Goal: Task Accomplishment & Management: Use online tool/utility

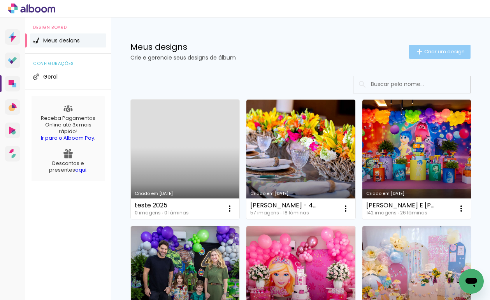
click at [425, 52] on span "Criar um design" at bounding box center [445, 51] width 41 height 5
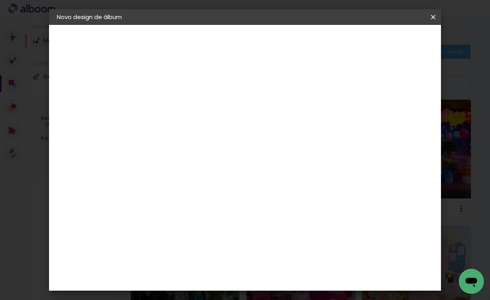
click at [184, 105] on input at bounding box center [184, 105] width 0 height 12
type input "[PERSON_NAME] - 1 ANO"
type paper-input "[PERSON_NAME] - 1 ANO"
click at [0, 0] on slot "Avançar" at bounding box center [0, 0] width 0 height 0
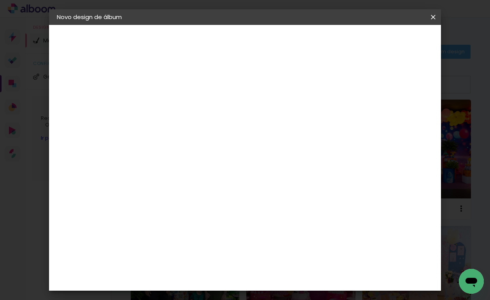
click at [223, 193] on div "DreambooksPro" at bounding box center [204, 196] width 51 height 6
click at [0, 0] on slot "Avançar" at bounding box center [0, 0] width 0 height 0
click at [215, 131] on input "text" at bounding box center [199, 136] width 30 height 12
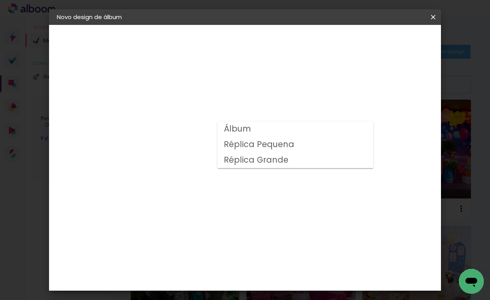
click at [283, 132] on paper-item "Álbum" at bounding box center [296, 130] width 156 height 16
type input "Álbum"
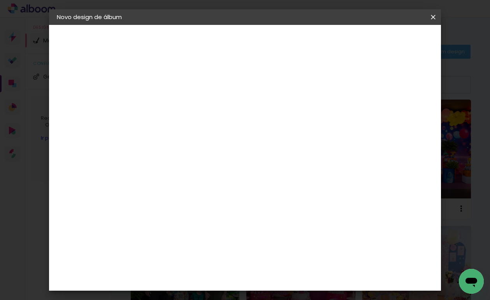
scroll to position [225, 0]
click at [237, 129] on span "25 × 25" at bounding box center [219, 137] width 36 height 16
click at [0, 0] on slot "Avançar" at bounding box center [0, 0] width 0 height 0
click at [341, 83] on div at bounding box center [337, 84] width 7 height 7
type paper-checkbox "on"
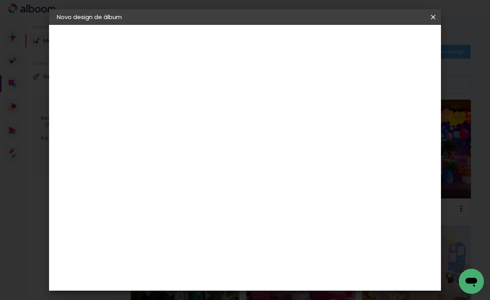
click at [385, 43] on span "Iniciar design" at bounding box center [366, 41] width 35 height 5
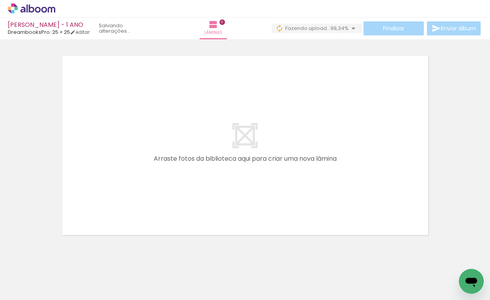
scroll to position [0, 6164]
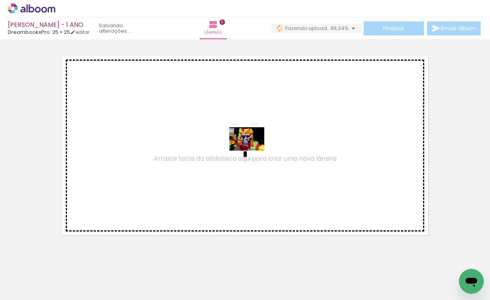
drag, startPoint x: 451, startPoint y: 272, endPoint x: 238, endPoint y: 144, distance: 247.9
click at [238, 144] on quentale-workspace at bounding box center [245, 150] width 490 height 300
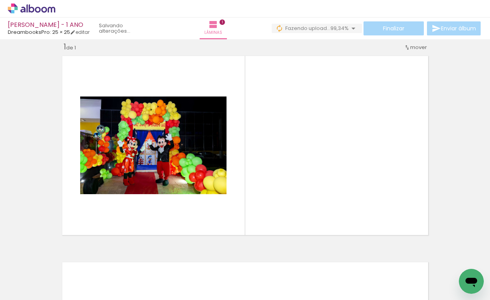
scroll to position [0, 894]
drag, startPoint x: 397, startPoint y: 276, endPoint x: 336, endPoint y: 202, distance: 96.0
click at [336, 202] on quentale-workspace at bounding box center [245, 150] width 490 height 300
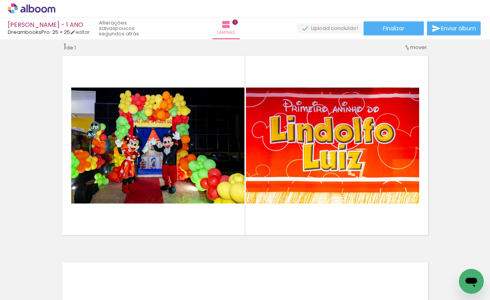
scroll to position [0, 419]
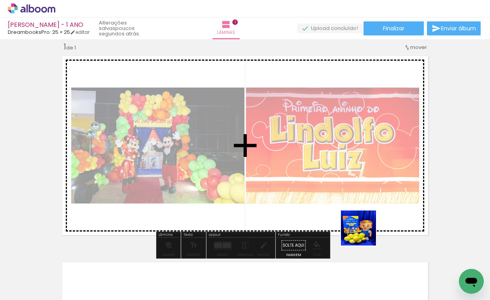
drag, startPoint x: 363, startPoint y: 280, endPoint x: 367, endPoint y: 180, distance: 100.2
click at [367, 179] on quentale-workspace at bounding box center [245, 150] width 490 height 300
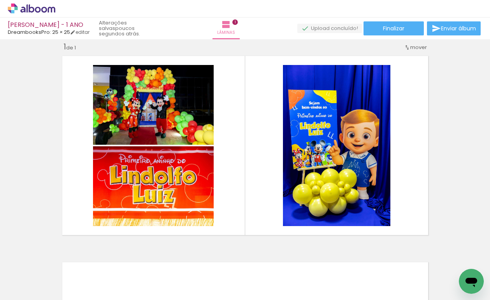
scroll to position [0, 582]
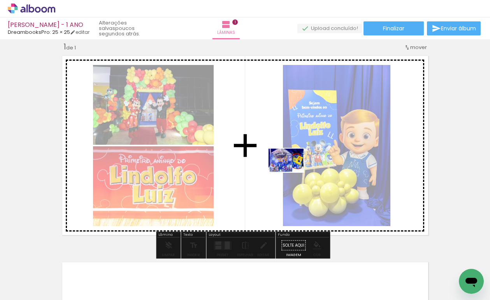
drag, startPoint x: 155, startPoint y: 279, endPoint x: 292, endPoint y: 172, distance: 173.5
click at [292, 172] on quentale-workspace at bounding box center [245, 150] width 490 height 300
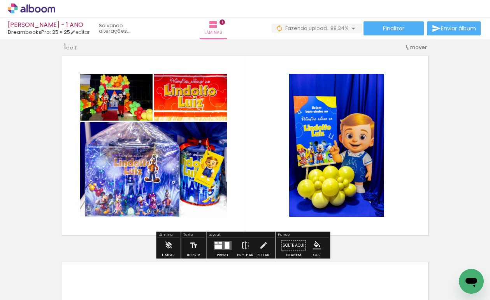
scroll to position [0, 6207]
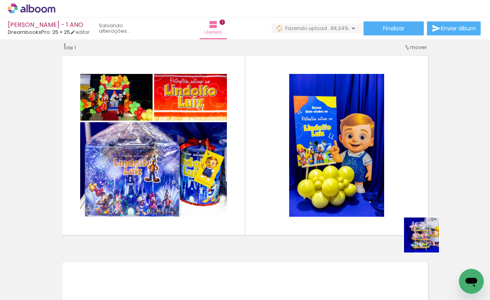
drag, startPoint x: 438, startPoint y: 250, endPoint x: 343, endPoint y: 167, distance: 126.2
click at [346, 169] on quentale-workspace at bounding box center [245, 150] width 490 height 300
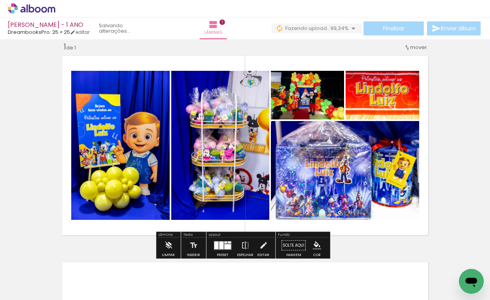
click at [226, 247] on div at bounding box center [227, 246] width 7 height 5
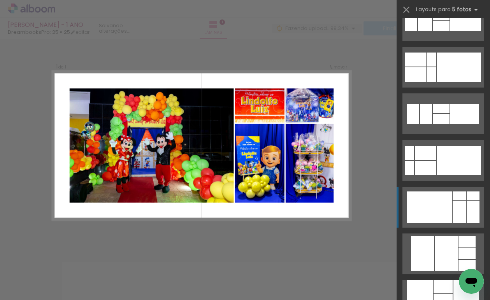
scroll to position [913, 0]
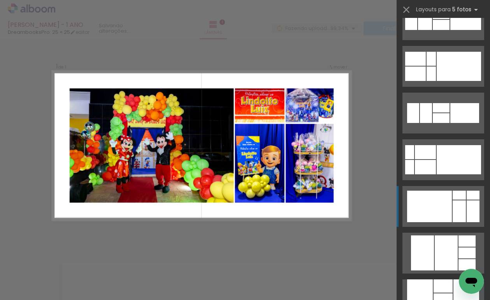
click at [440, 211] on div at bounding box center [429, 207] width 45 height 32
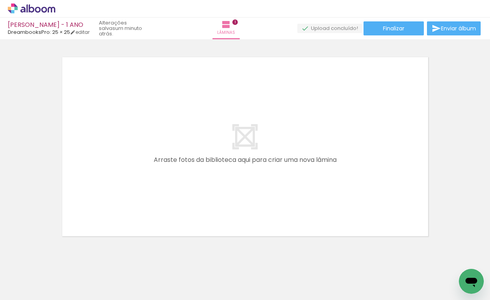
scroll to position [0, 933]
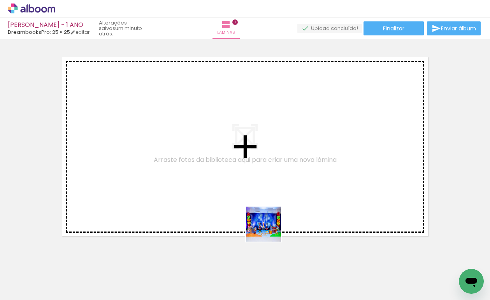
drag, startPoint x: 278, startPoint y: 280, endPoint x: 252, endPoint y: 167, distance: 115.5
click at [252, 167] on quentale-workspace at bounding box center [245, 150] width 490 height 300
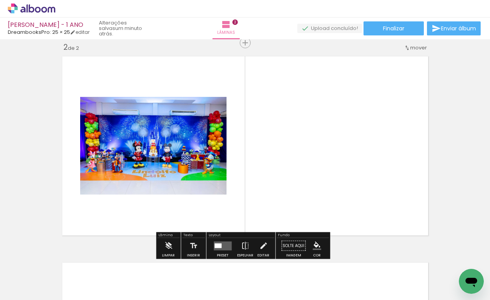
scroll to position [216, 0]
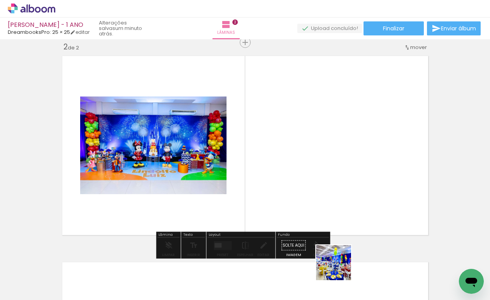
drag, startPoint x: 340, startPoint y: 269, endPoint x: 387, endPoint y: 182, distance: 98.5
click at [387, 182] on quentale-workspace at bounding box center [245, 150] width 490 height 300
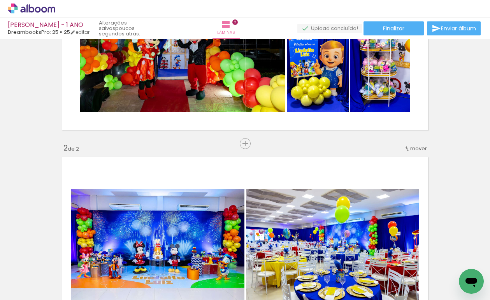
scroll to position [52, 0]
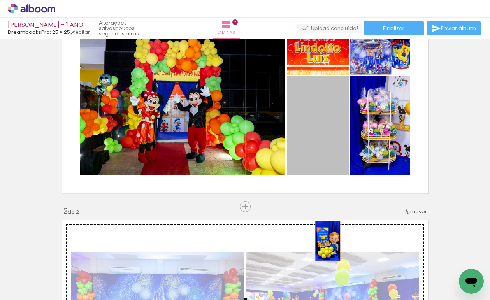
drag, startPoint x: 322, startPoint y: 148, endPoint x: 325, endPoint y: 241, distance: 93.2
click at [325, 241] on div "Inserir lâmina 1 de 2 Inserir lâmina 2 de 2" at bounding box center [245, 300] width 490 height 620
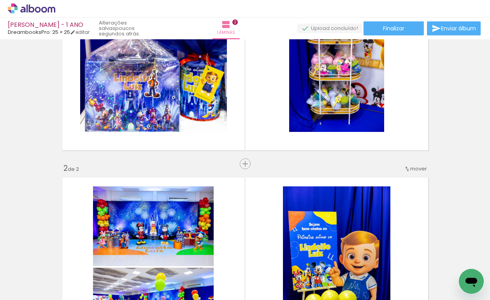
scroll to position [22, 0]
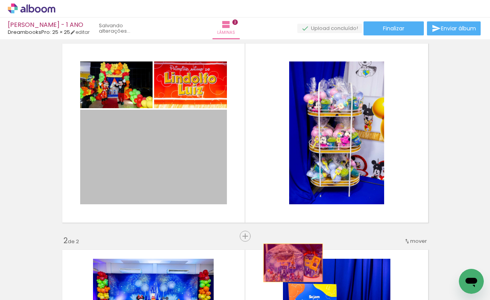
drag, startPoint x: 172, startPoint y: 157, endPoint x: 291, endPoint y: 266, distance: 161.3
click at [291, 266] on quentale-workspace at bounding box center [245, 150] width 490 height 300
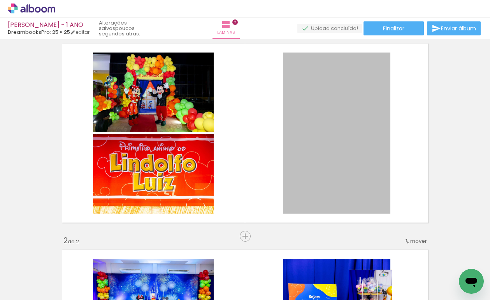
drag, startPoint x: 342, startPoint y: 169, endPoint x: 368, endPoint y: 302, distance: 136.0
click at [368, 300] on html "link( href="../../bower_components/polymer/polymer.html" rel="import" ) picture…" at bounding box center [245, 150] width 490 height 300
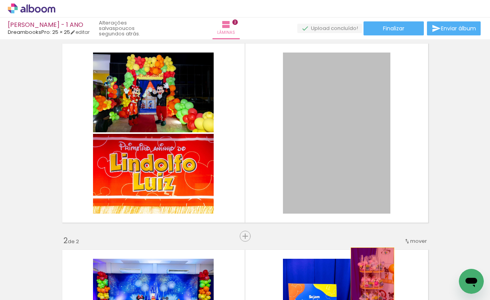
drag, startPoint x: 353, startPoint y: 159, endPoint x: 370, endPoint y: 280, distance: 122.4
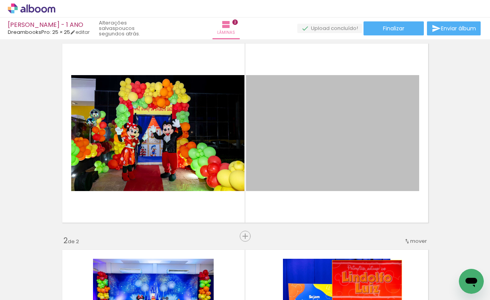
drag, startPoint x: 340, startPoint y: 169, endPoint x: 364, endPoint y: 284, distance: 117.3
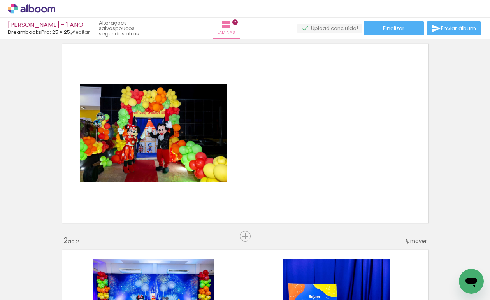
scroll to position [0, 1538]
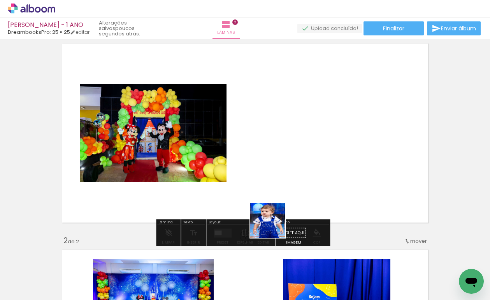
drag, startPoint x: 254, startPoint y: 272, endPoint x: 291, endPoint y: 178, distance: 101.1
click at [290, 181] on quentale-workspace at bounding box center [245, 150] width 490 height 300
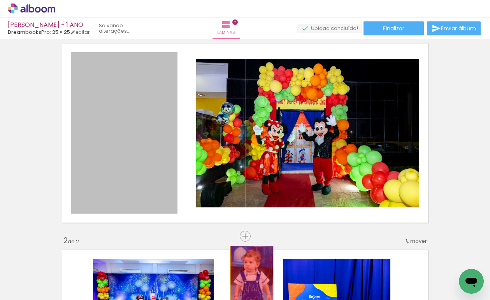
drag, startPoint x: 155, startPoint y: 169, endPoint x: 259, endPoint y: 280, distance: 152.4
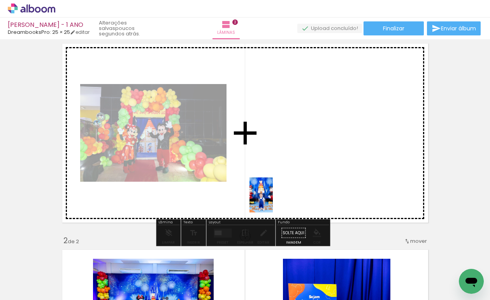
drag, startPoint x: 113, startPoint y: 280, endPoint x: 275, endPoint y: 199, distance: 181.2
click at [275, 199] on quentale-workspace at bounding box center [245, 150] width 490 height 300
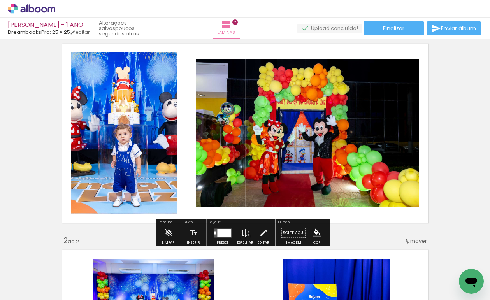
click at [229, 236] on quentale-layouter at bounding box center [223, 233] width 18 height 9
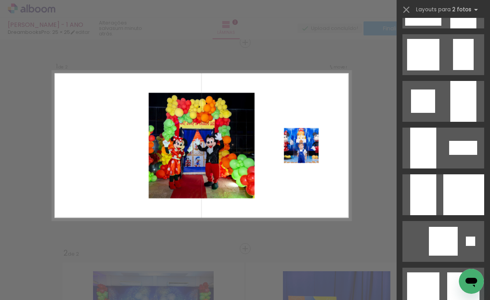
scroll to position [786, 0]
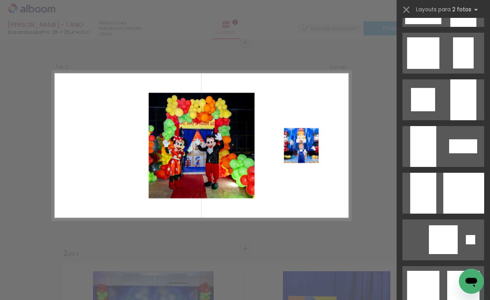
click at [227, 193] on quentale-photo at bounding box center [202, 146] width 106 height 106
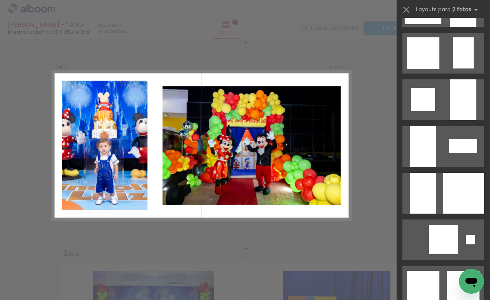
scroll to position [0, 0]
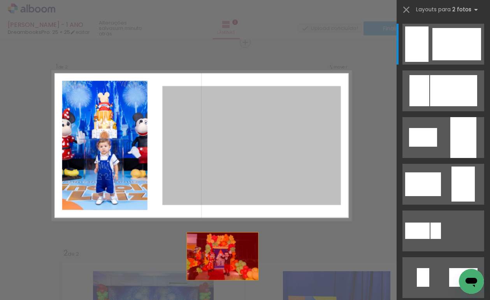
drag, startPoint x: 222, startPoint y: 178, endPoint x: 208, endPoint y: 293, distance: 115.7
click at [208, 293] on quentale-workspace at bounding box center [245, 150] width 490 height 300
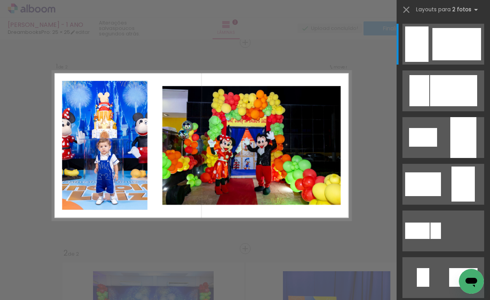
scroll to position [0, 6207]
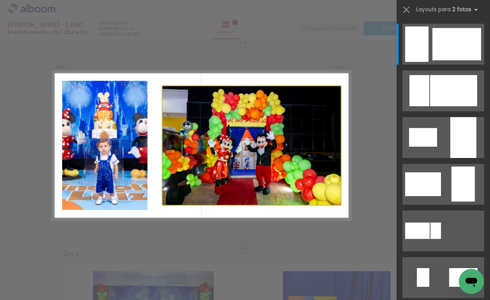
click at [257, 194] on quentale-photo at bounding box center [251, 145] width 178 height 119
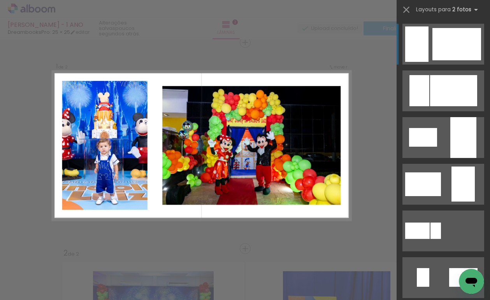
click at [441, 48] on div at bounding box center [457, 44] width 49 height 32
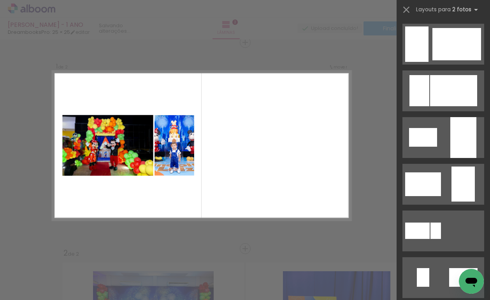
scroll to position [160, 0]
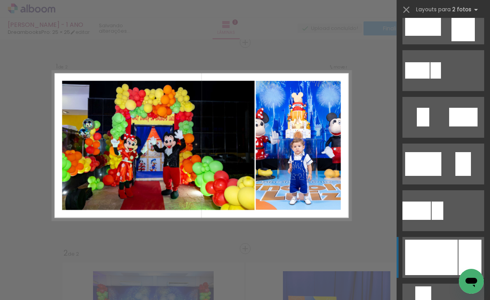
click at [447, 260] on div at bounding box center [432, 257] width 53 height 35
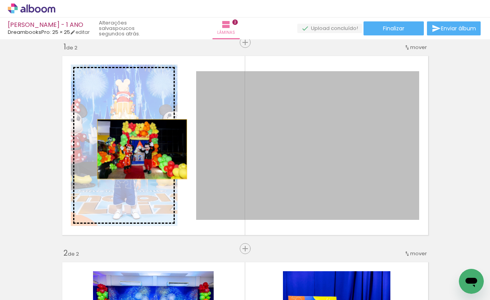
drag, startPoint x: 294, startPoint y: 164, endPoint x: 139, endPoint y: 149, distance: 155.7
click at [0, 0] on slot at bounding box center [0, 0] width 0 height 0
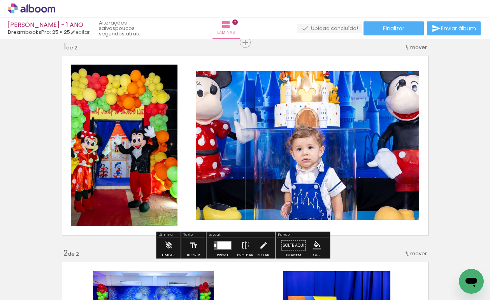
click at [210, 245] on paper-button "Preset" at bounding box center [222, 248] width 25 height 20
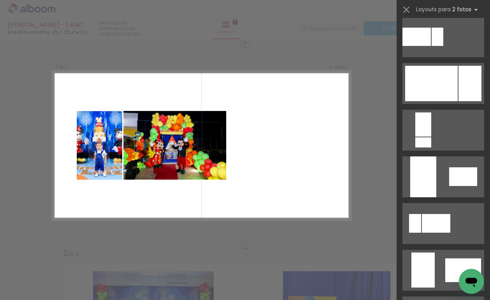
scroll to position [178, 0]
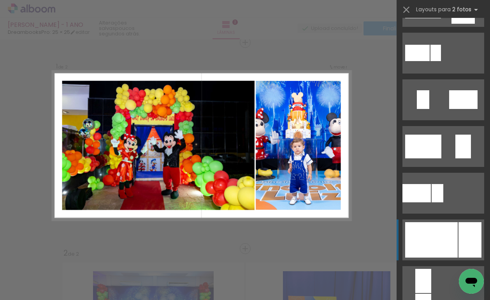
click at [442, 246] on div at bounding box center [432, 239] width 53 height 35
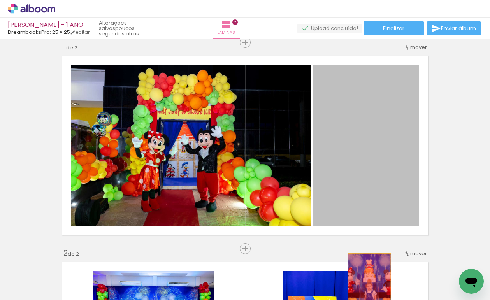
drag, startPoint x: 362, startPoint y: 179, endPoint x: 367, endPoint y: 286, distance: 107.2
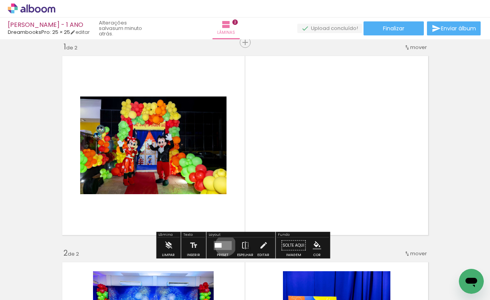
click at [224, 245] on quentale-layouter at bounding box center [223, 245] width 18 height 9
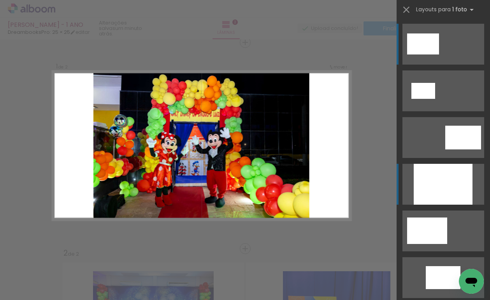
click at [436, 181] on div at bounding box center [443, 184] width 59 height 41
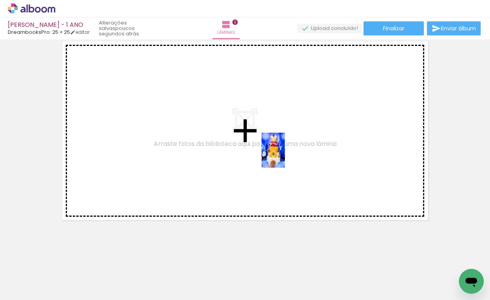
drag, startPoint x: 300, startPoint y: 286, endPoint x: 282, endPoint y: 151, distance: 135.9
click at [282, 151] on quentale-workspace at bounding box center [245, 150] width 490 height 300
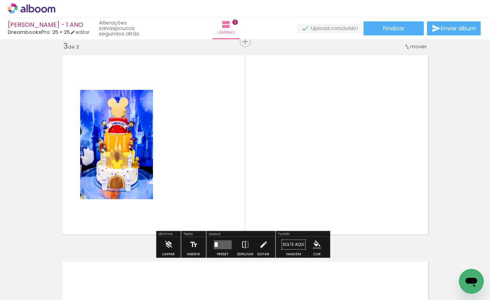
scroll to position [423, 0]
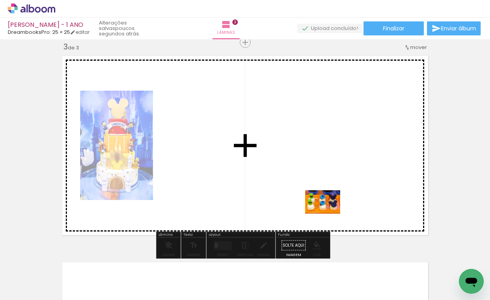
drag, startPoint x: 390, startPoint y: 279, endPoint x: 321, endPoint y: 209, distance: 98.1
click at [321, 209] on quentale-workspace at bounding box center [245, 150] width 490 height 300
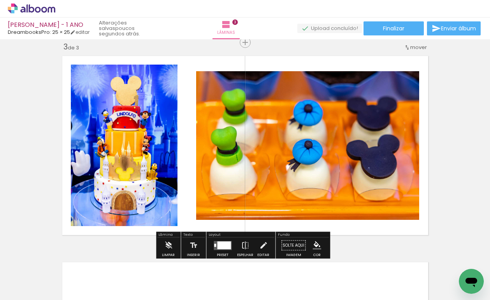
drag, startPoint x: 430, startPoint y: 274, endPoint x: 365, endPoint y: 187, distance: 108.0
click at [366, 188] on quentale-workspace at bounding box center [245, 150] width 490 height 300
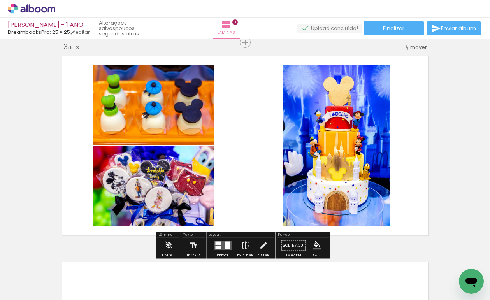
drag, startPoint x: 461, startPoint y: 270, endPoint x: 344, endPoint y: 207, distance: 133.2
click at [346, 207] on quentale-workspace at bounding box center [245, 150] width 490 height 300
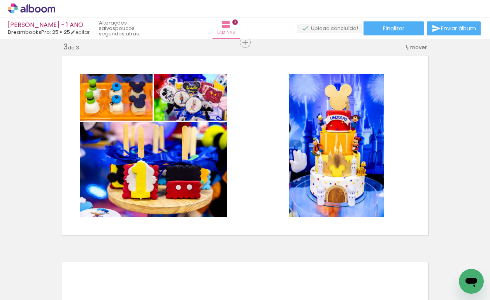
drag, startPoint x: 260, startPoint y: 283, endPoint x: 251, endPoint y: 188, distance: 95.4
click at [252, 190] on quentale-workspace at bounding box center [245, 150] width 490 height 300
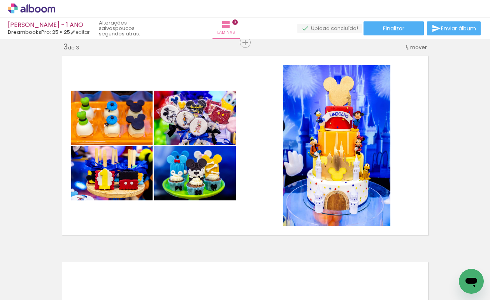
scroll to position [0, 360]
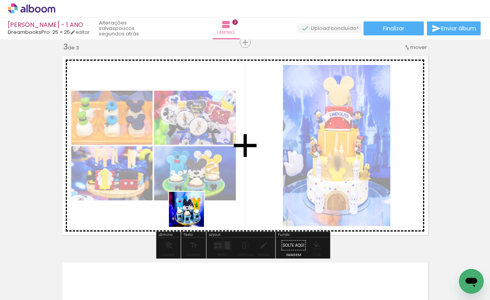
drag, startPoint x: 201, startPoint y: 247, endPoint x: 187, endPoint y: 201, distance: 48.1
click at [189, 203] on quentale-workspace at bounding box center [245, 150] width 490 height 300
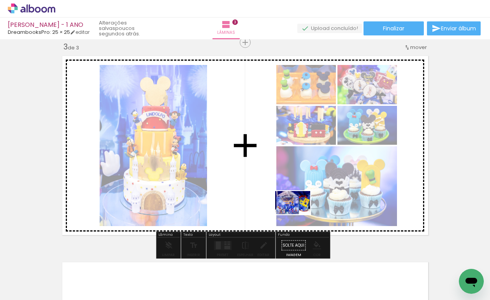
drag, startPoint x: 374, startPoint y: 282, endPoint x: 295, endPoint y: 213, distance: 104.9
click at [295, 213] on quentale-workspace at bounding box center [245, 150] width 490 height 300
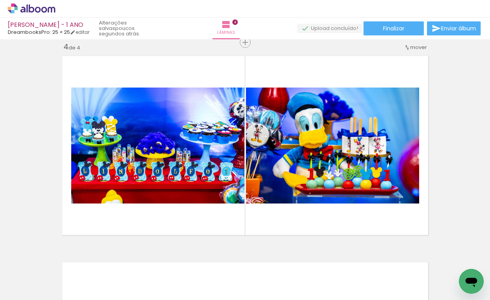
scroll to position [0, 1094]
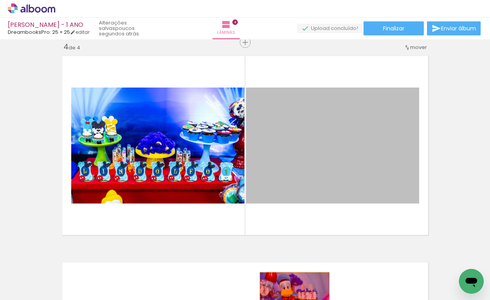
drag, startPoint x: 309, startPoint y: 183, endPoint x: 293, endPoint y: 295, distance: 113.6
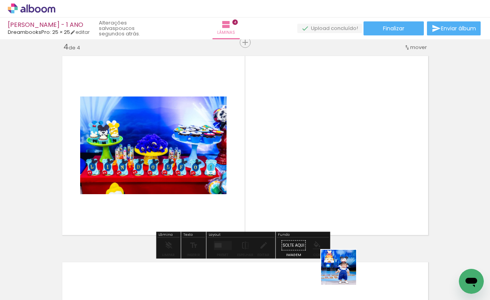
drag, startPoint x: 342, startPoint y: 282, endPoint x: 349, endPoint y: 182, distance: 100.4
click at [350, 183] on quentale-workspace at bounding box center [245, 150] width 490 height 300
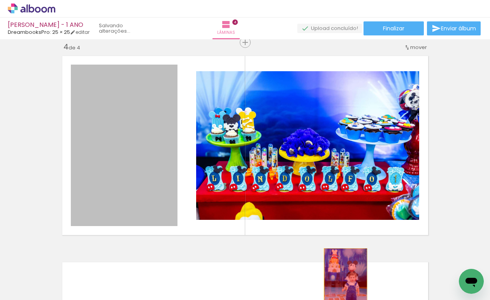
drag, startPoint x: 179, startPoint y: 218, endPoint x: 343, endPoint y: 281, distance: 175.7
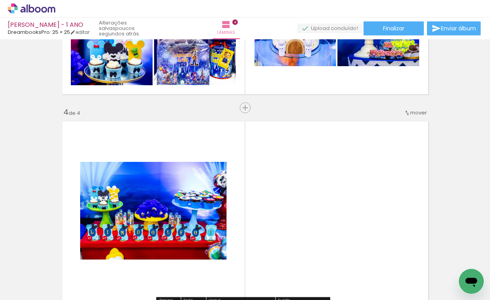
scroll to position [571, 0]
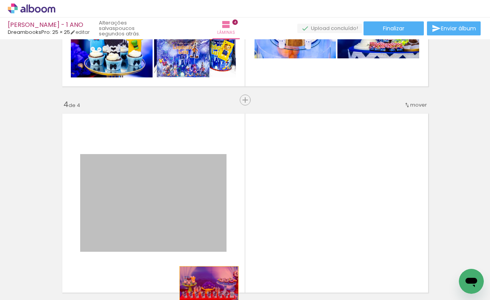
drag, startPoint x: 180, startPoint y: 217, endPoint x: 206, endPoint y: 286, distance: 73.6
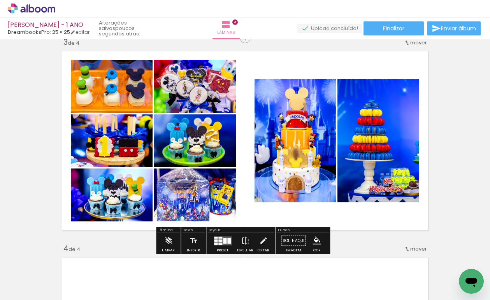
scroll to position [499, 0]
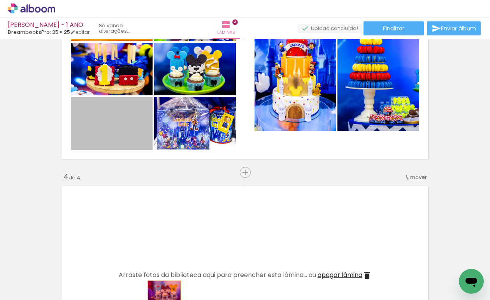
drag, startPoint x: 118, startPoint y: 134, endPoint x: 161, endPoint y: 291, distance: 163.1
click at [161, 291] on quentale-workspace at bounding box center [245, 150] width 490 height 300
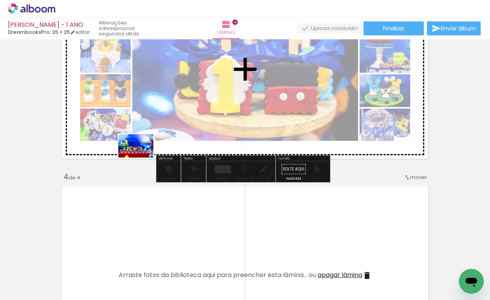
drag, startPoint x: 88, startPoint y: 280, endPoint x: 140, endPoint y: 134, distance: 154.8
click at [140, 134] on quentale-workspace at bounding box center [245, 150] width 490 height 300
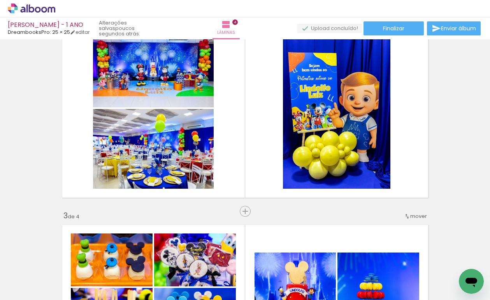
scroll to position [212, 0]
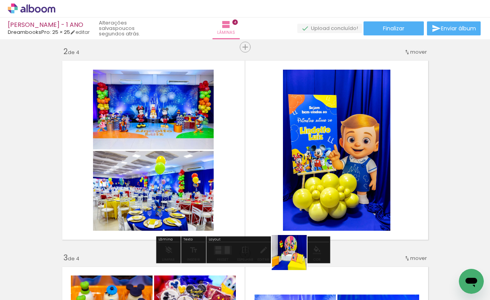
drag, startPoint x: 334, startPoint y: 284, endPoint x: 227, endPoint y: 199, distance: 136.4
click at [227, 199] on quentale-workspace at bounding box center [245, 150] width 490 height 300
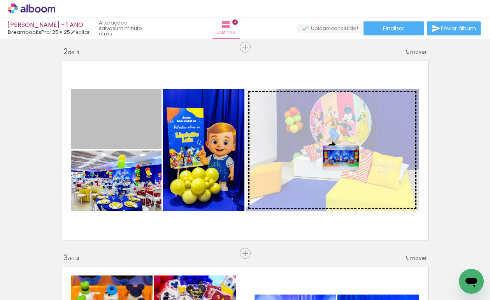
drag, startPoint x: 129, startPoint y: 123, endPoint x: 338, endPoint y: 158, distance: 212.4
click at [0, 0] on slot at bounding box center [0, 0] width 0 height 0
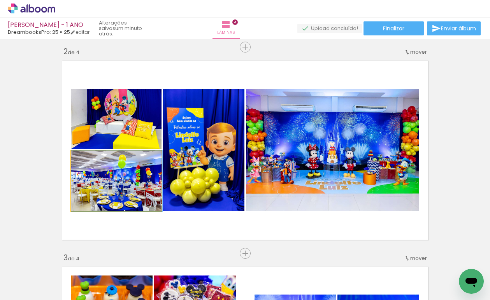
drag, startPoint x: 114, startPoint y: 194, endPoint x: 118, endPoint y: 136, distance: 58.1
click at [0, 0] on slot at bounding box center [0, 0] width 0 height 0
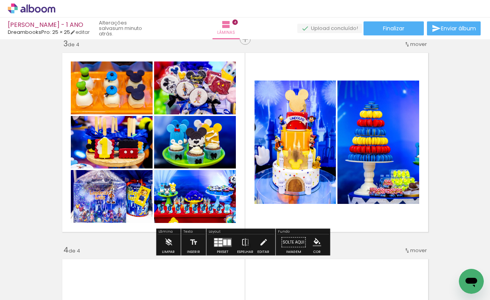
scroll to position [436, 0]
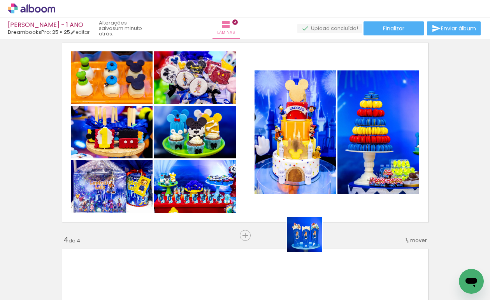
drag, startPoint x: 389, startPoint y: 281, endPoint x: 243, endPoint y: 205, distance: 164.3
click at [243, 205] on quentale-workspace at bounding box center [245, 150] width 490 height 300
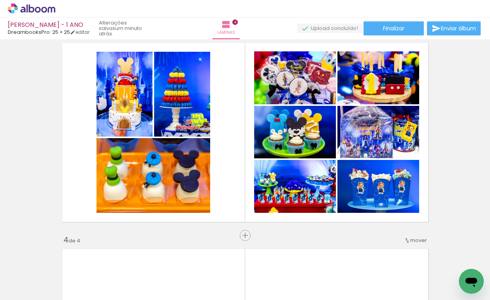
scroll to position [0, 357]
drag, startPoint x: 250, startPoint y: 280, endPoint x: 222, endPoint y: 210, distance: 75.4
click at [222, 211] on quentale-workspace at bounding box center [245, 150] width 490 height 300
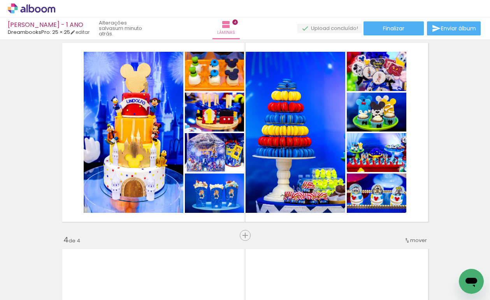
scroll to position [0, 0]
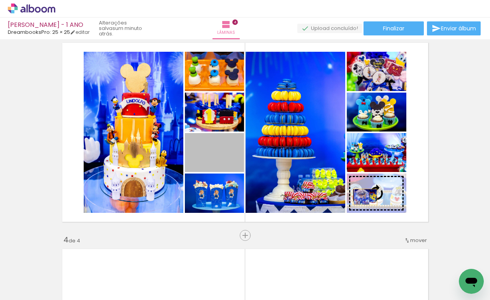
drag, startPoint x: 245, startPoint y: 175, endPoint x: 364, endPoint y: 197, distance: 121.7
click at [0, 0] on slot at bounding box center [0, 0] width 0 height 0
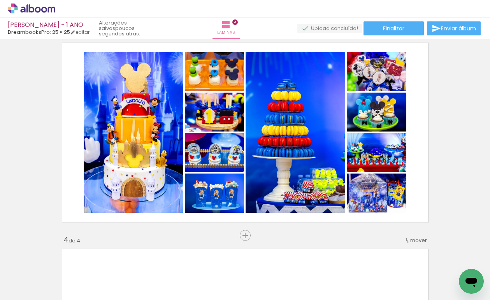
scroll to position [0, 994]
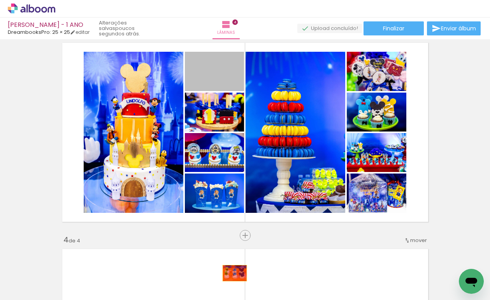
drag, startPoint x: 225, startPoint y: 77, endPoint x: 274, endPoint y: 284, distance: 212.2
click at [230, 278] on quentale-workspace at bounding box center [245, 150] width 490 height 300
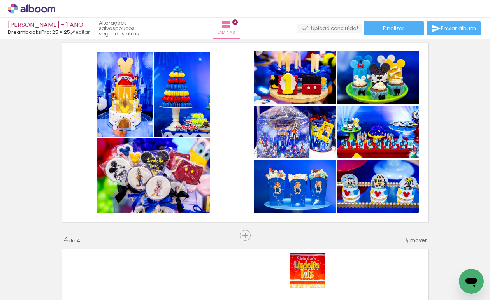
drag, startPoint x: 316, startPoint y: 280, endPoint x: 214, endPoint y: 183, distance: 140.2
click at [215, 185] on quentale-workspace at bounding box center [245, 150] width 490 height 300
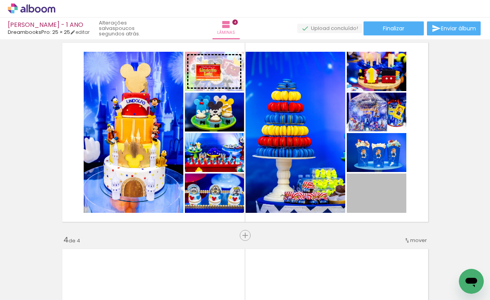
drag, startPoint x: 384, startPoint y: 198, endPoint x: 205, endPoint y: 72, distance: 218.3
click at [0, 0] on slot at bounding box center [0, 0] width 0 height 0
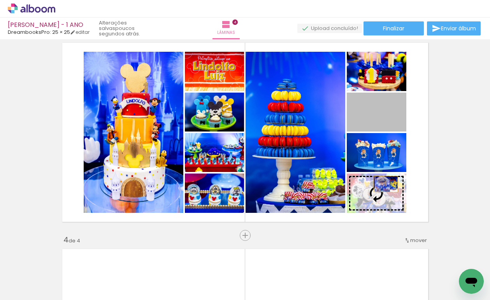
drag, startPoint x: 383, startPoint y: 114, endPoint x: 381, endPoint y: 194, distance: 80.7
click at [0, 0] on slot at bounding box center [0, 0] width 0 height 0
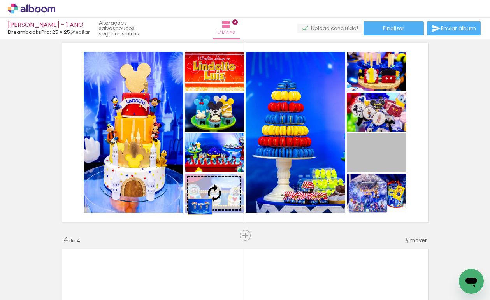
drag, startPoint x: 371, startPoint y: 162, endPoint x: 197, endPoint y: 207, distance: 179.8
click at [0, 0] on slot at bounding box center [0, 0] width 0 height 0
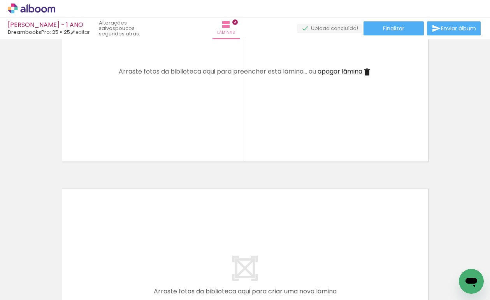
scroll to position [704, 0]
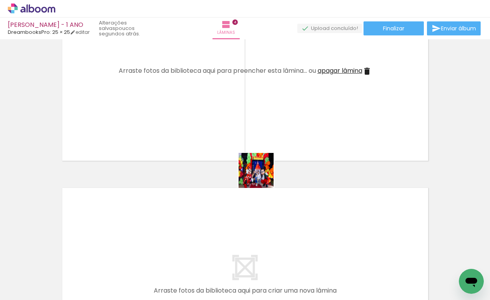
drag, startPoint x: 227, startPoint y: 282, endPoint x: 265, endPoint y: 153, distance: 134.7
click at [265, 153] on quentale-workspace at bounding box center [245, 150] width 490 height 300
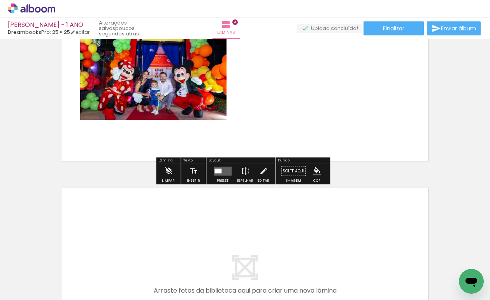
click at [223, 173] on quentale-layouter at bounding box center [223, 171] width 18 height 9
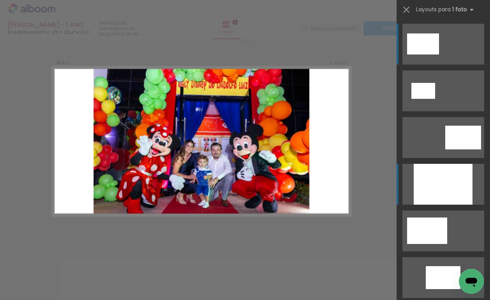
scroll to position [629, 0]
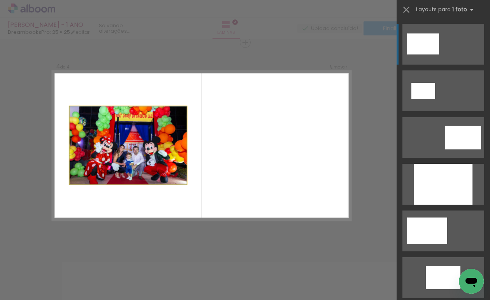
click at [280, 159] on quentale-layouter at bounding box center [201, 146] width 299 height 150
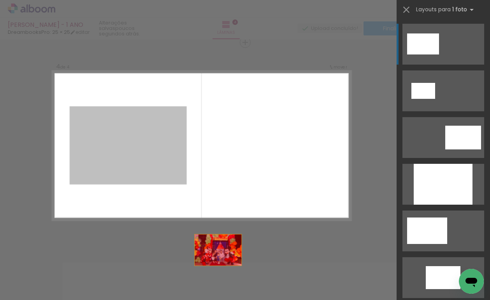
drag, startPoint x: 127, startPoint y: 155, endPoint x: 241, endPoint y: 294, distance: 179.4
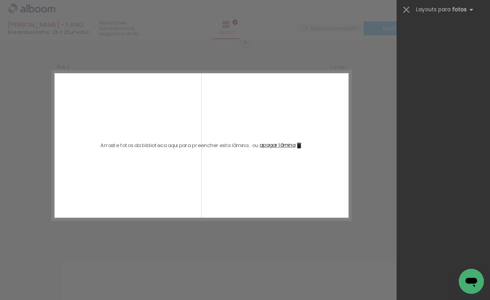
click at [269, 280] on div at bounding box center [262, 274] width 39 height 26
drag, startPoint x: 216, startPoint y: 284, endPoint x: 238, endPoint y: 180, distance: 106.2
click at [238, 187] on quentale-workspace at bounding box center [245, 150] width 490 height 300
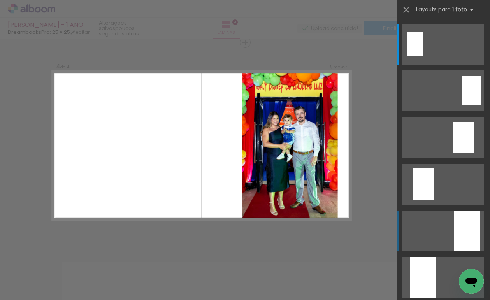
click at [461, 230] on div at bounding box center [468, 231] width 26 height 41
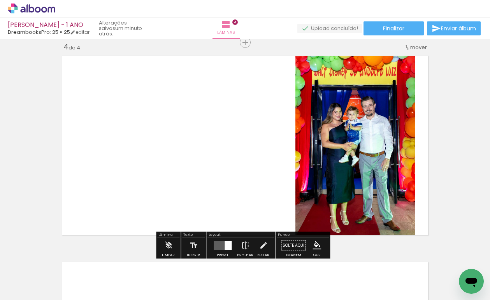
click at [418, 48] on span "mover" at bounding box center [419, 47] width 17 height 7
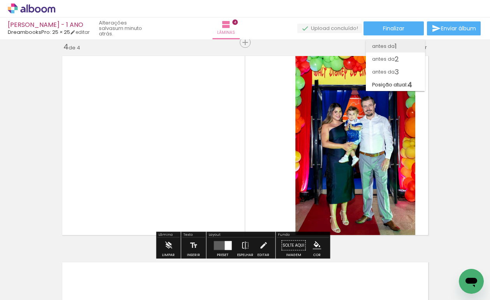
click at [401, 47] on paper-item "antes da 1" at bounding box center [395, 46] width 59 height 13
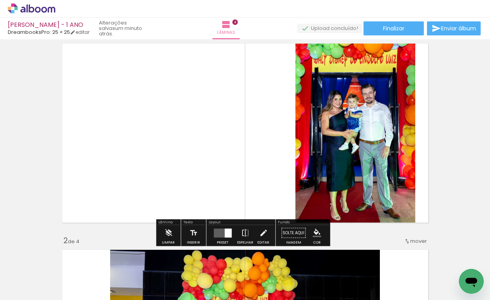
scroll to position [23, 0]
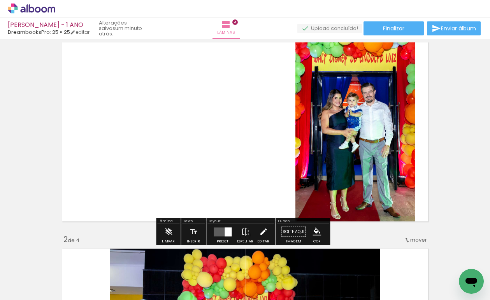
click at [262, 233] on iron-icon at bounding box center [263, 232] width 9 height 16
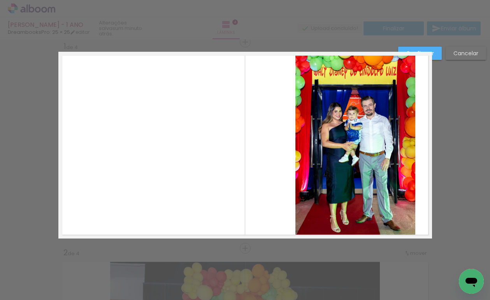
scroll to position [10, 0]
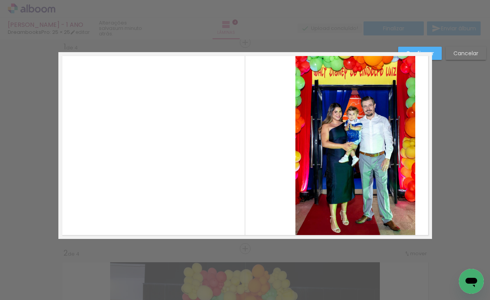
click at [0, 0] on slot "Confirmar" at bounding box center [0, 0] width 0 height 0
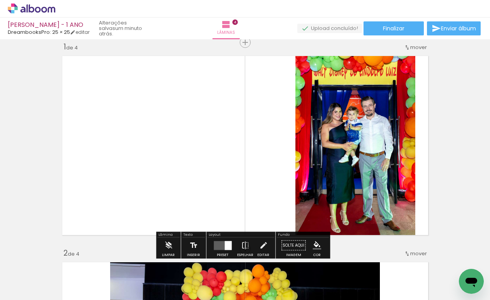
click at [192, 243] on iron-icon at bounding box center [193, 246] width 9 height 16
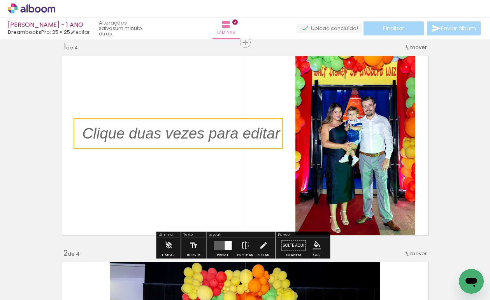
drag, startPoint x: 233, startPoint y: 141, endPoint x: 182, endPoint y: 136, distance: 51.6
click at [182, 136] on quentale-selection at bounding box center [179, 133] width 210 height 31
click at [168, 134] on quentale-selection at bounding box center [177, 133] width 210 height 31
type input "Sans Serif"
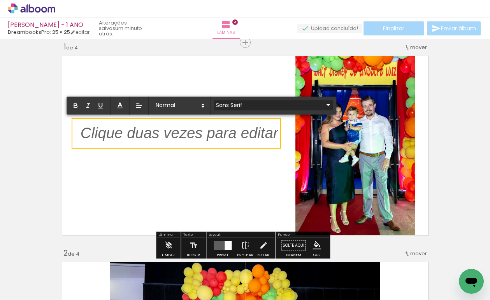
click at [235, 106] on input "Sans Serif" at bounding box center [268, 105] width 109 height 8
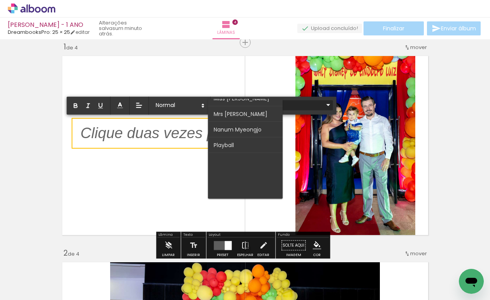
scroll to position [305, 0]
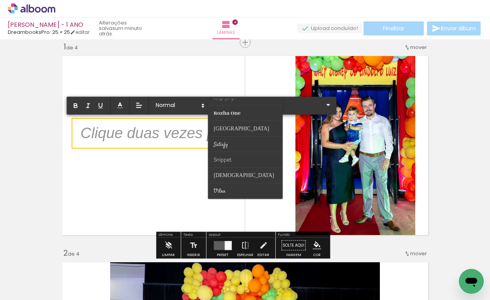
click at [193, 157] on quentale-layouter at bounding box center [245, 145] width 374 height 187
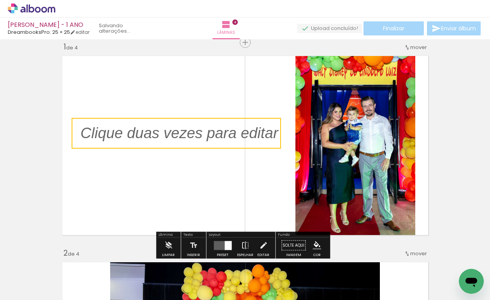
click at [199, 139] on quentale-selection at bounding box center [177, 133] width 210 height 31
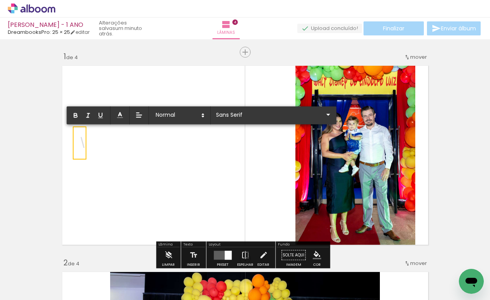
scroll to position [0, 2444]
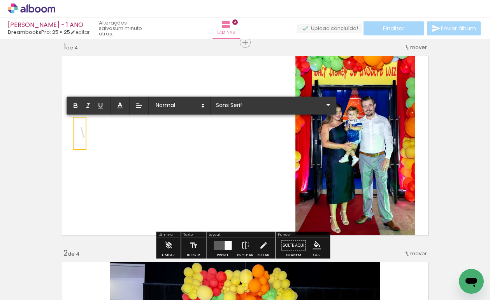
click at [223, 159] on quentale-layouter at bounding box center [245, 145] width 374 height 187
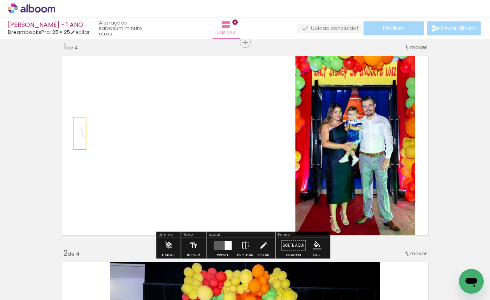
click at [96, 118] on quentale-layouter at bounding box center [245, 145] width 374 height 187
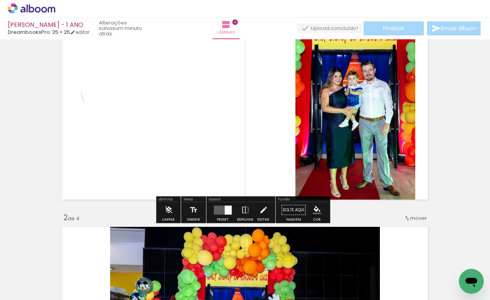
scroll to position [79, 0]
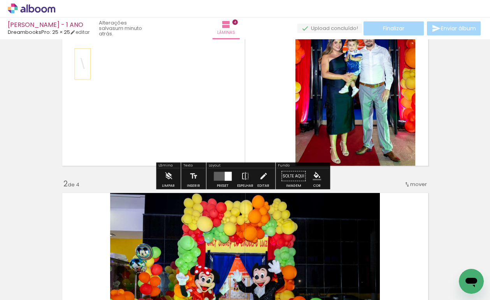
click at [81, 67] on p "\" at bounding box center [83, 63] width 4 height 21
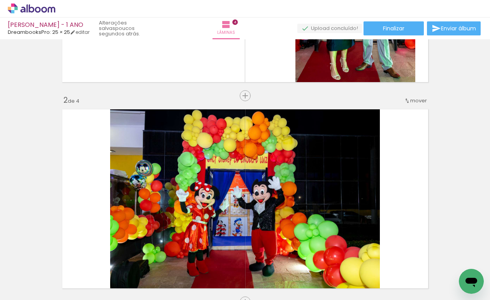
scroll to position [0, 872]
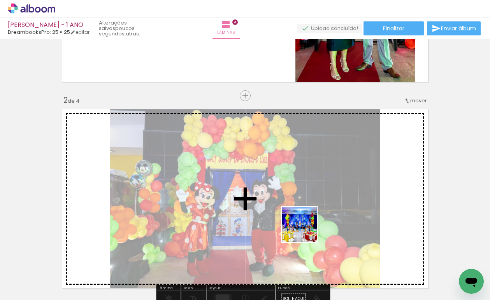
drag, startPoint x: 208, startPoint y: 278, endPoint x: 376, endPoint y: 186, distance: 191.2
click at [377, 186] on quentale-workspace at bounding box center [245, 150] width 490 height 300
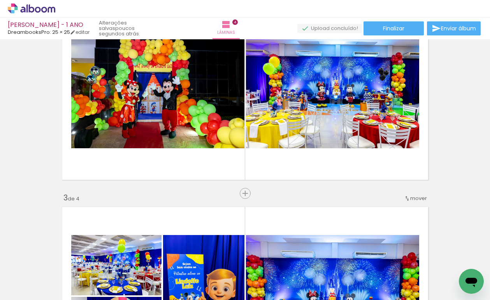
scroll to position [186, 0]
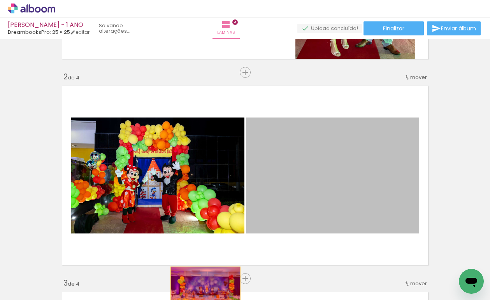
drag, startPoint x: 330, startPoint y: 173, endPoint x: 203, endPoint y: 290, distance: 173.1
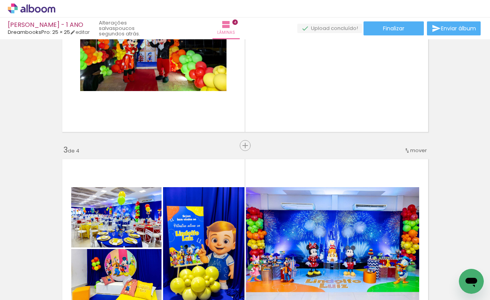
scroll to position [320, 0]
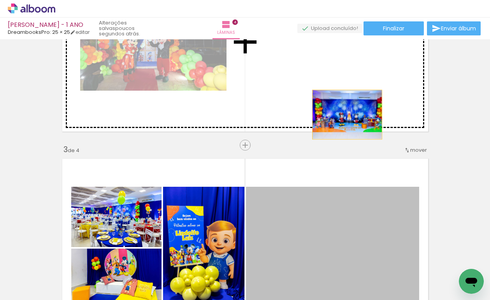
drag, startPoint x: 331, startPoint y: 231, endPoint x: 344, endPoint y: 114, distance: 117.6
click at [344, 114] on div "Inserir lâmina 1 de 4 Inserir lâmina 2 de 4 Inserir lâmina 3 de 4 Inserir lâmin…" at bounding box center [245, 238] width 490 height 1033
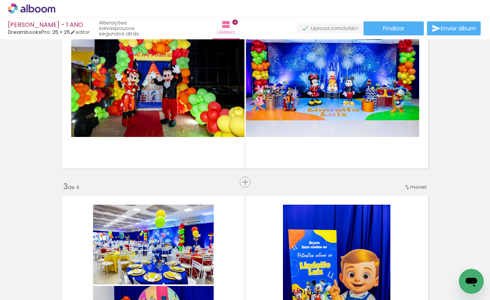
scroll to position [282, 0]
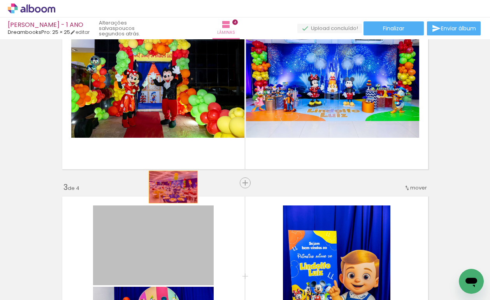
drag, startPoint x: 132, startPoint y: 238, endPoint x: 226, endPoint y: 131, distance: 142.2
click at [229, 99] on div "Inserir lâmina 1 de 4 Inserir lâmina 2 de 4 Inserir lâmina 3 de 4 Inserir lâmin…" at bounding box center [245, 276] width 490 height 1033
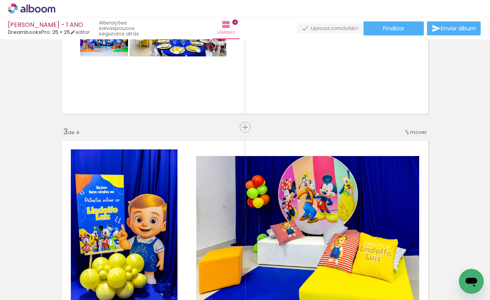
scroll to position [430, 0]
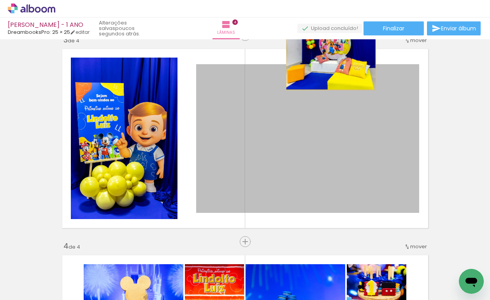
drag, startPoint x: 308, startPoint y: 162, endPoint x: 328, endPoint y: 60, distance: 103.6
click at [328, 60] on quentale-layouter at bounding box center [245, 138] width 374 height 187
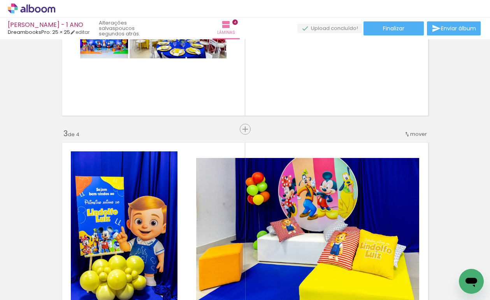
scroll to position [336, 0]
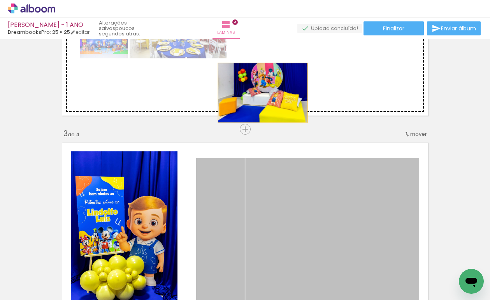
drag, startPoint x: 330, startPoint y: 205, endPoint x: 259, endPoint y: 92, distance: 133.7
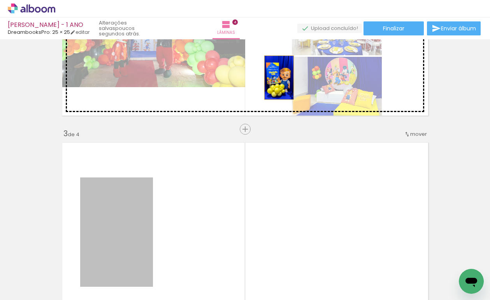
drag, startPoint x: 194, startPoint y: 148, endPoint x: 276, endPoint y: 78, distance: 108.3
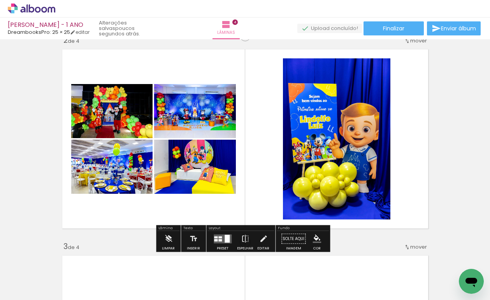
scroll to position [224, 0]
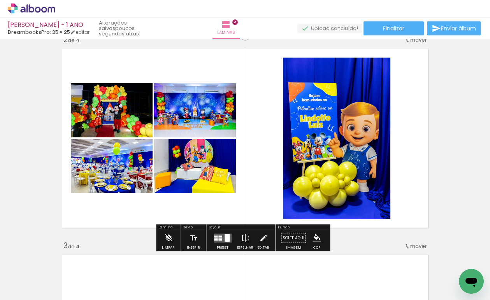
click at [220, 237] on div at bounding box center [221, 237] width 4 height 2
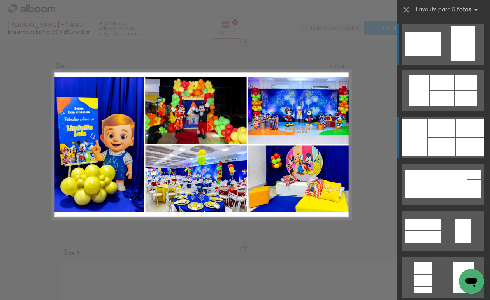
scroll to position [216, 0]
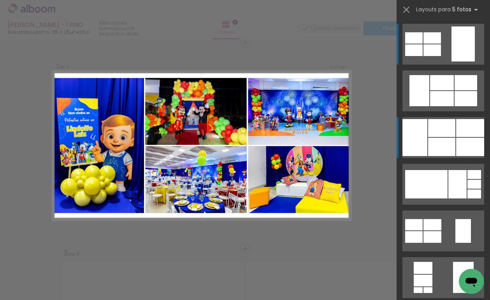
click at [463, 137] on quentale-layouter at bounding box center [444, 137] width 82 height 41
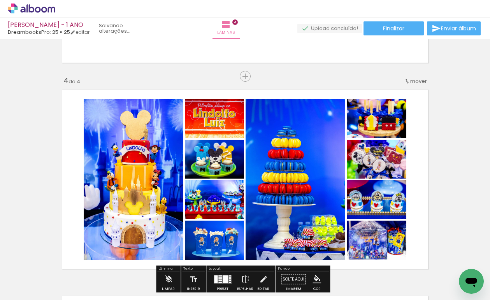
scroll to position [598, 0]
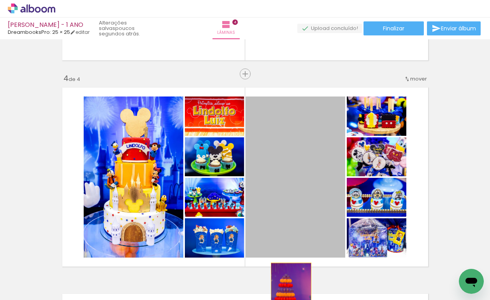
drag, startPoint x: 296, startPoint y: 173, endPoint x: 288, endPoint y: 296, distance: 123.3
click at [288, 296] on quentale-workspace at bounding box center [245, 150] width 490 height 300
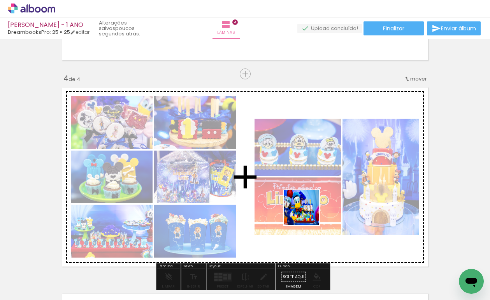
drag, startPoint x: 331, startPoint y: 277, endPoint x: 299, endPoint y: 192, distance: 90.7
click at [300, 194] on quentale-workspace at bounding box center [245, 150] width 490 height 300
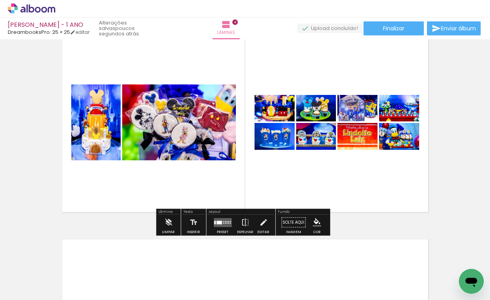
scroll to position [654, 0]
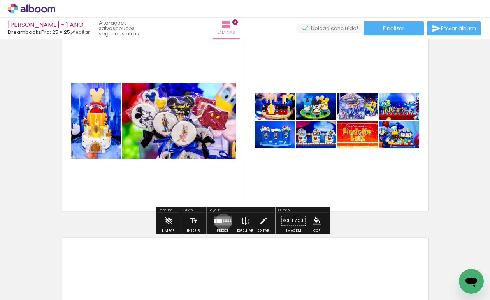
click at [222, 222] on quentale-layouter at bounding box center [223, 221] width 18 height 9
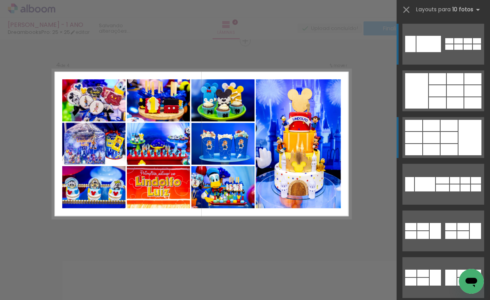
scroll to position [629, 0]
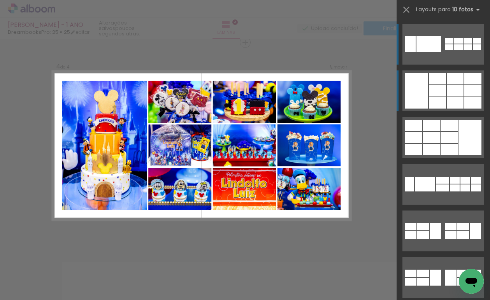
click at [435, 90] on div at bounding box center [437, 90] width 17 height 11
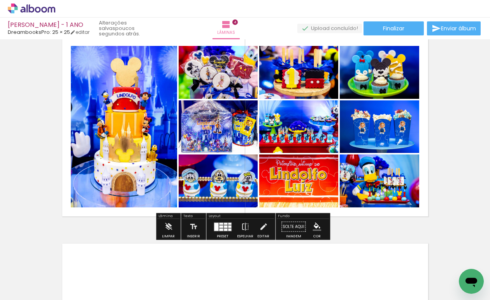
scroll to position [652, 0]
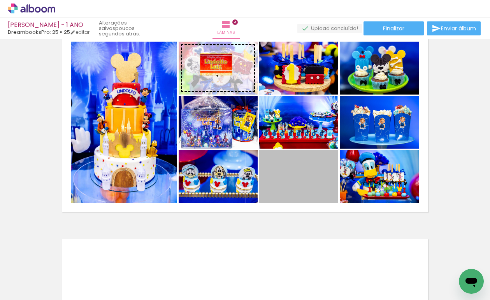
drag, startPoint x: 304, startPoint y: 187, endPoint x: 213, endPoint y: 64, distance: 152.6
click at [0, 0] on slot at bounding box center [0, 0] width 0 height 0
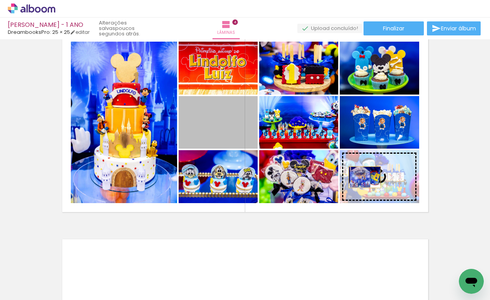
drag, startPoint x: 219, startPoint y: 125, endPoint x: 362, endPoint y: 177, distance: 152.0
click at [0, 0] on slot at bounding box center [0, 0] width 0 height 0
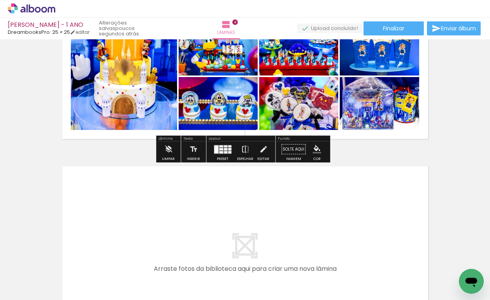
scroll to position [828, 0]
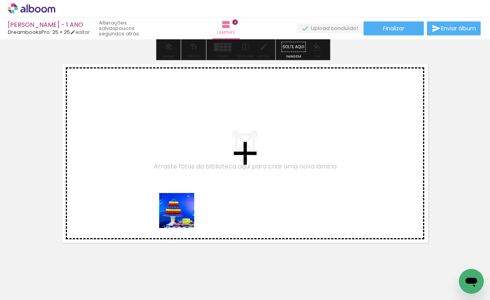
drag, startPoint x: 199, startPoint y: 261, endPoint x: 165, endPoint y: 185, distance: 83.1
click at [165, 185] on quentale-workspace at bounding box center [245, 150] width 490 height 300
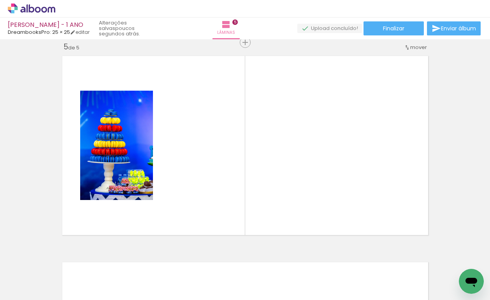
scroll to position [0, 125]
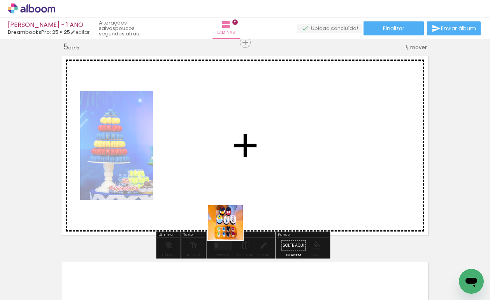
click at [235, 183] on quentale-workspace at bounding box center [245, 150] width 490 height 300
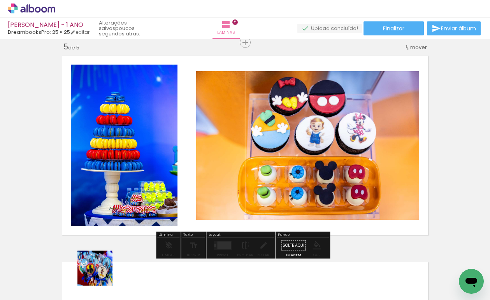
drag, startPoint x: 94, startPoint y: 279, endPoint x: 257, endPoint y: 178, distance: 192.3
click at [257, 178] on quentale-workspace at bounding box center [245, 150] width 490 height 300
